Goal: Information Seeking & Learning: Learn about a topic

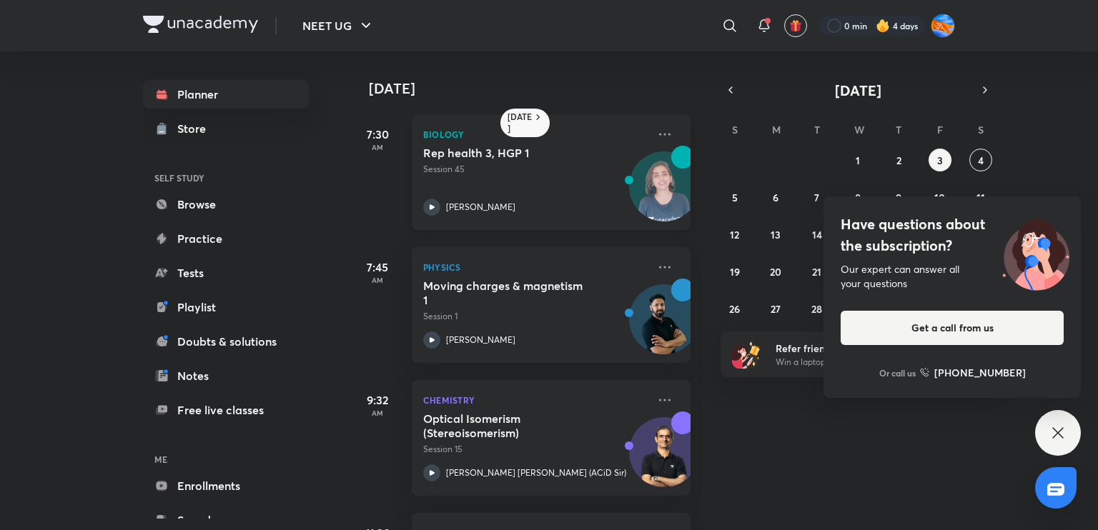
click at [472, 216] on div "Biology Rep health 3, HGP 1 Session 45 [PERSON_NAME]" at bounding box center [551, 172] width 279 height 116
click at [979, 152] on button "4" at bounding box center [980, 160] width 23 height 23
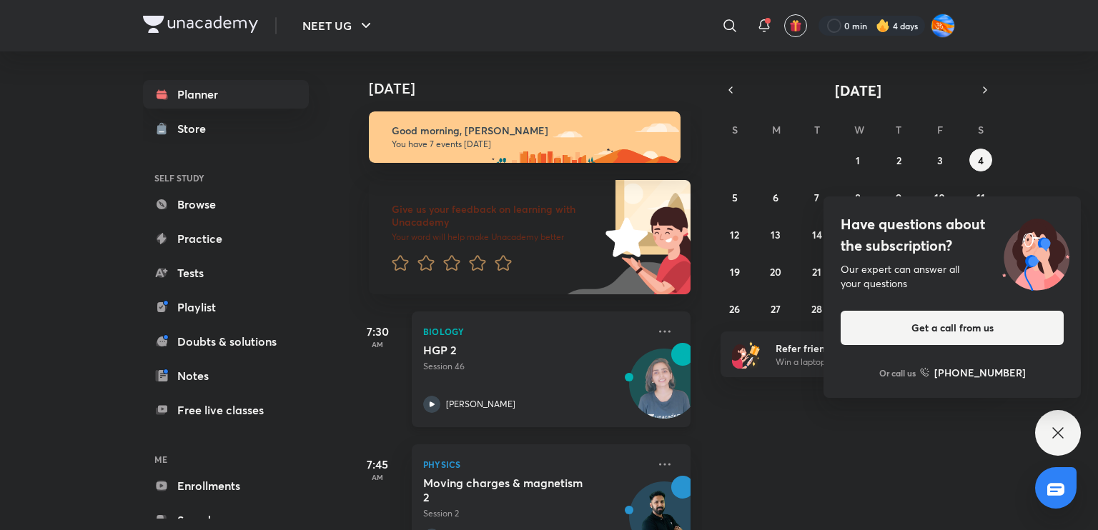
click at [522, 373] on div "HGP 2 Session 46 [PERSON_NAME]" at bounding box center [535, 378] width 224 height 70
